Goal: Navigation & Orientation: Go to known website

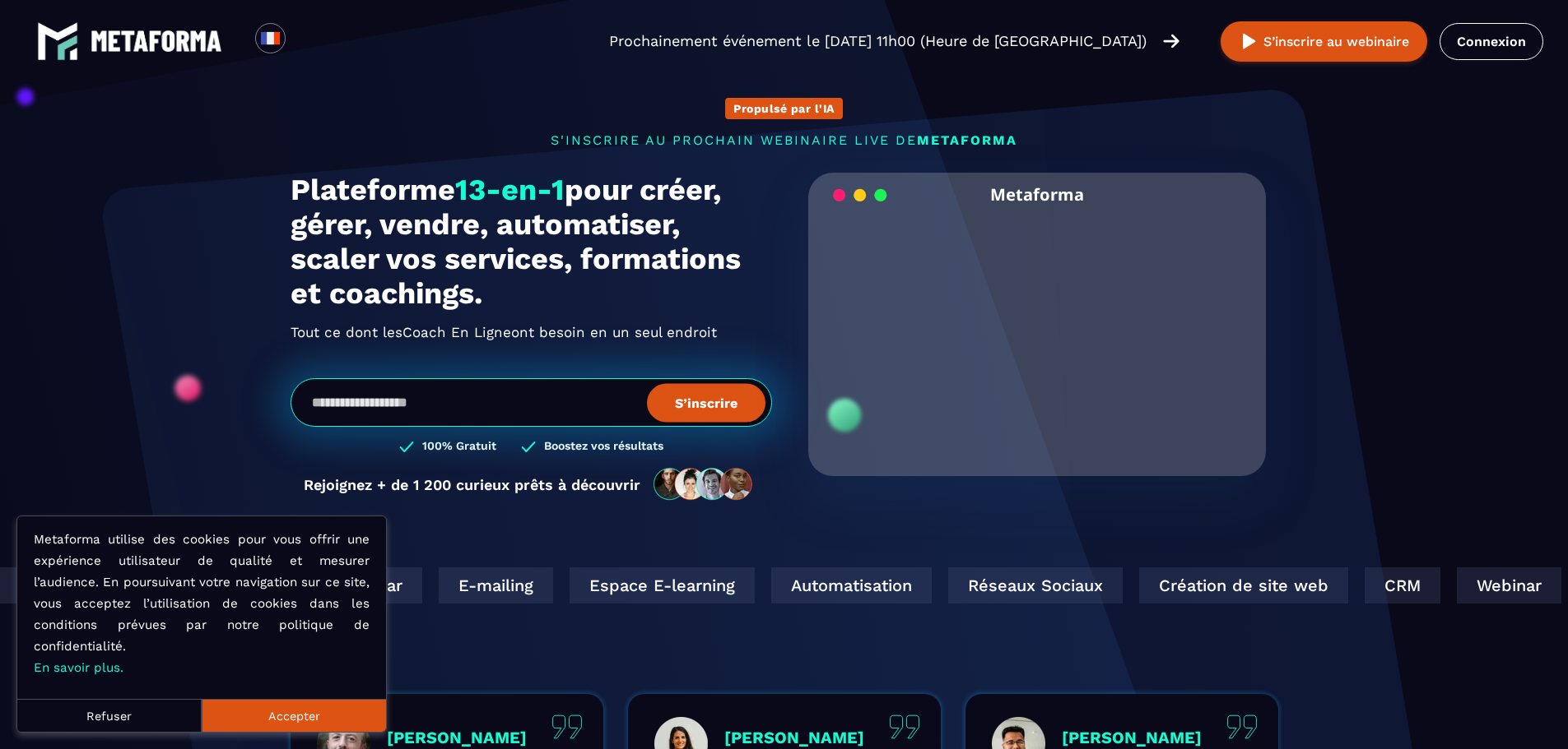
click at [286, 707] on button "Accepter" at bounding box center [293, 715] width 184 height 33
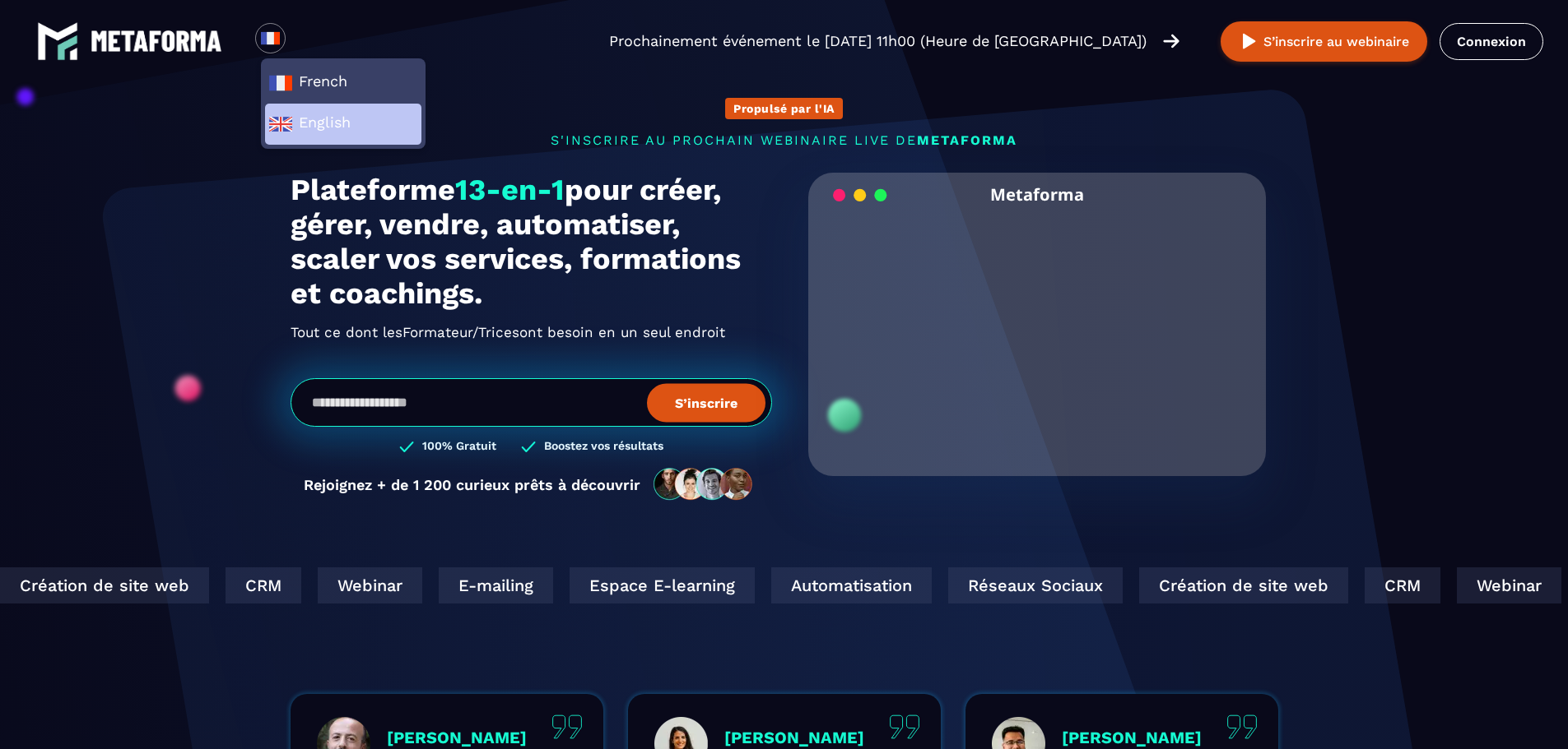
click at [326, 135] on span "English" at bounding box center [342, 123] width 150 height 25
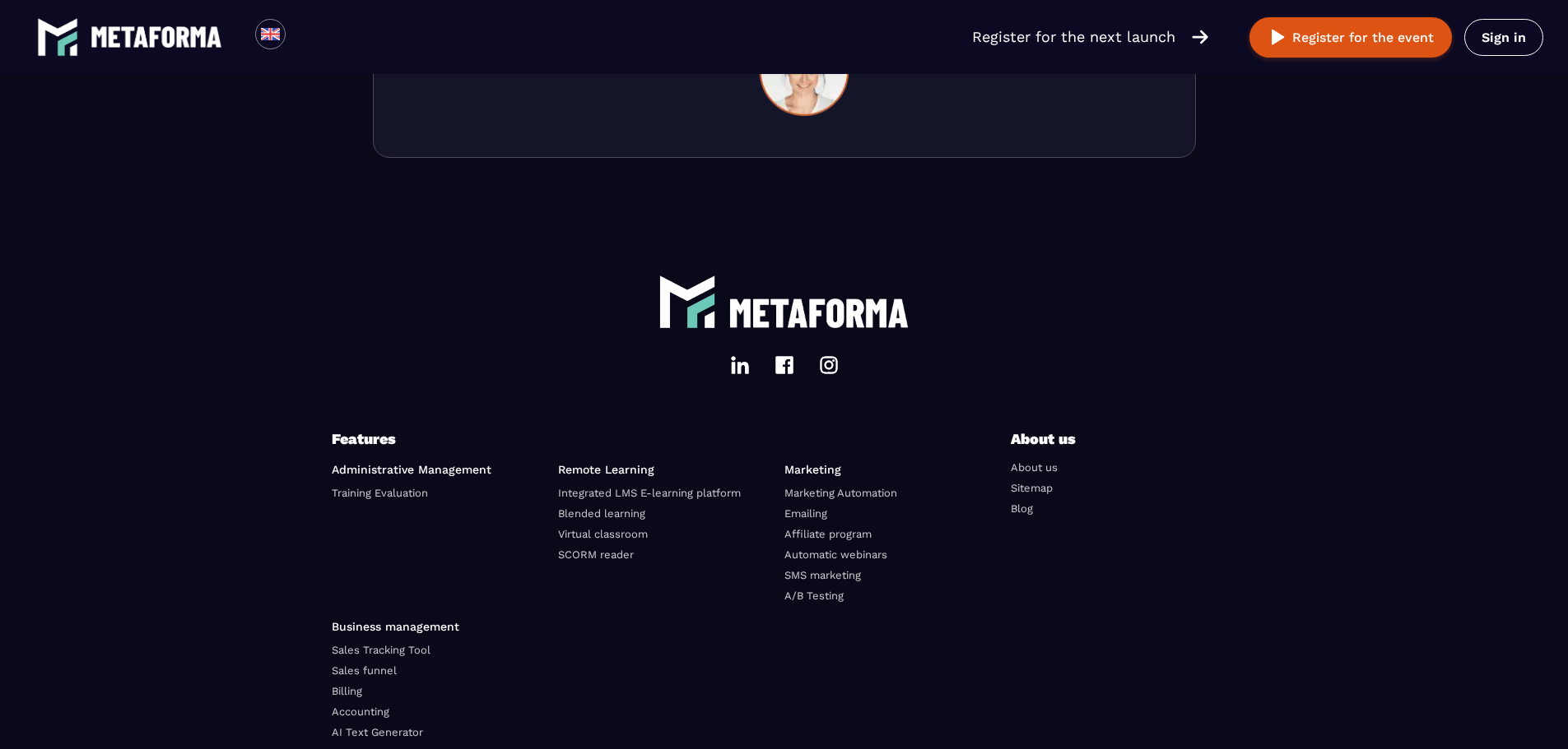
scroll to position [5485, 0]
